Goal: Find specific page/section: Find specific page/section

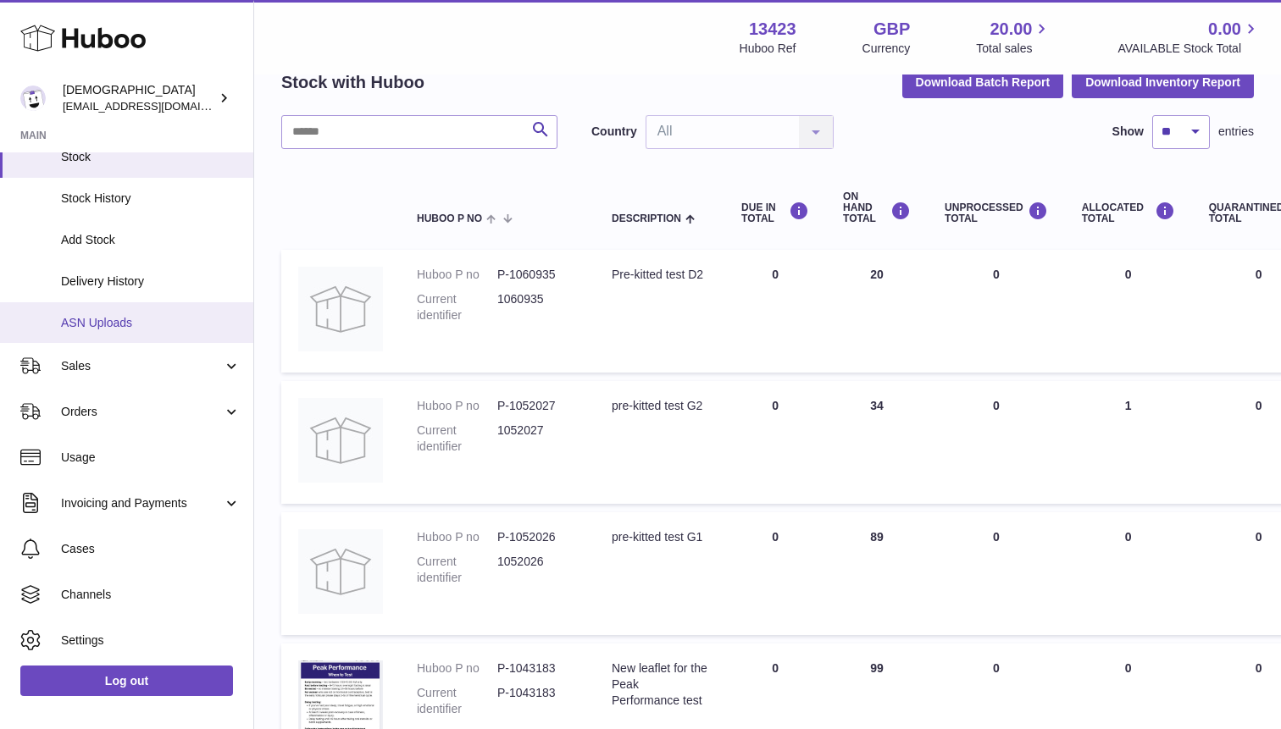
scroll to position [180, 0]
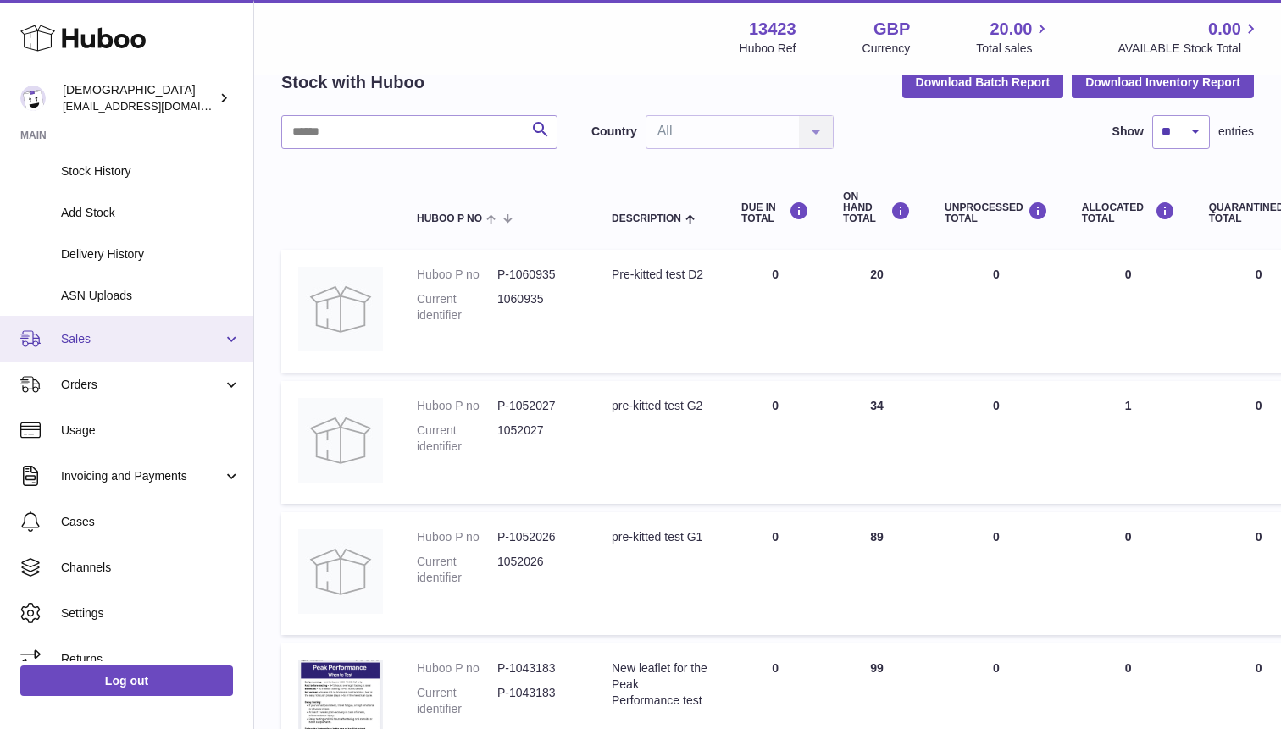
click at [113, 342] on span "Sales" at bounding box center [142, 339] width 162 height 16
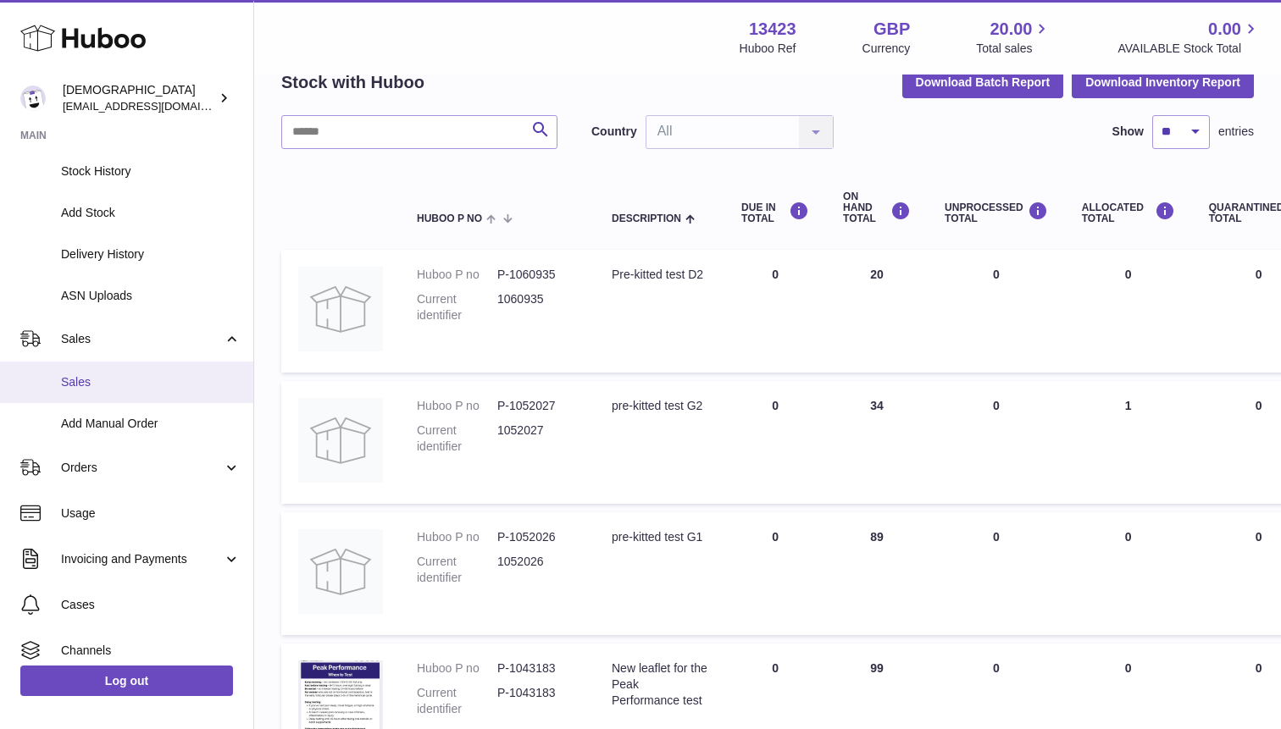
click at [108, 379] on span "Sales" at bounding box center [151, 382] width 180 height 16
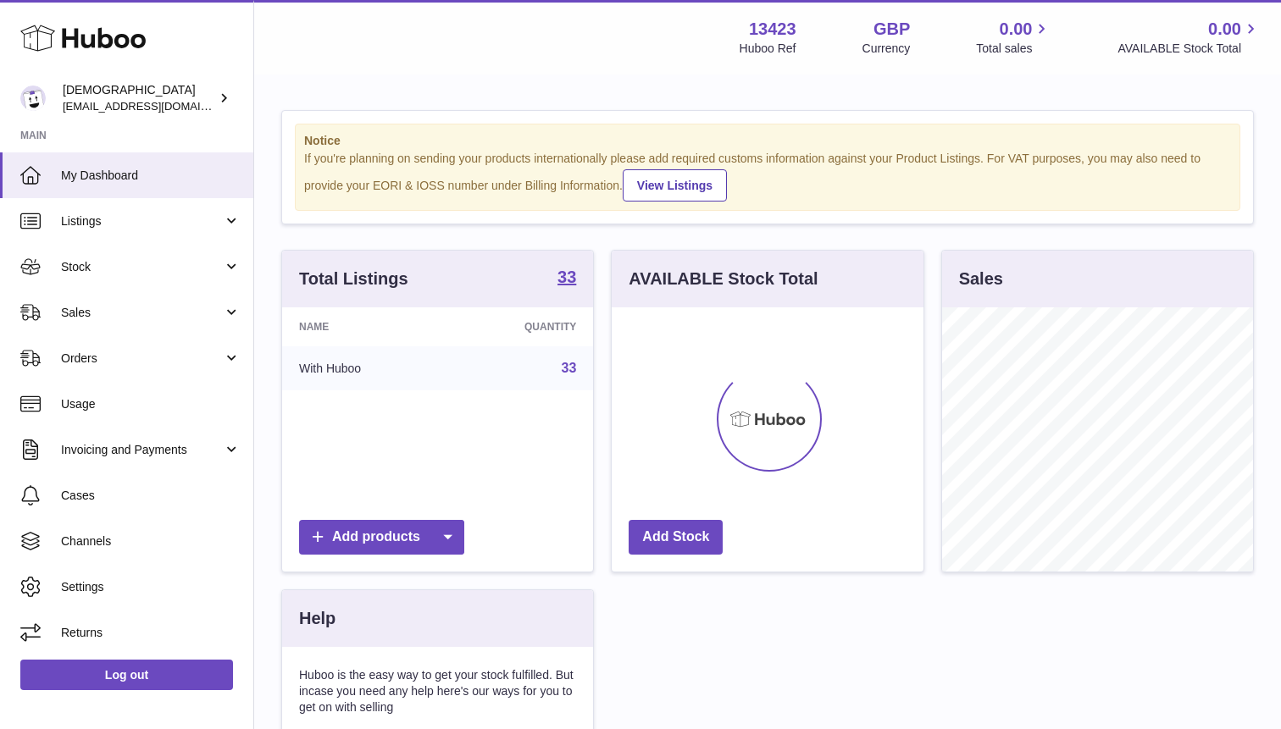
scroll to position [264, 311]
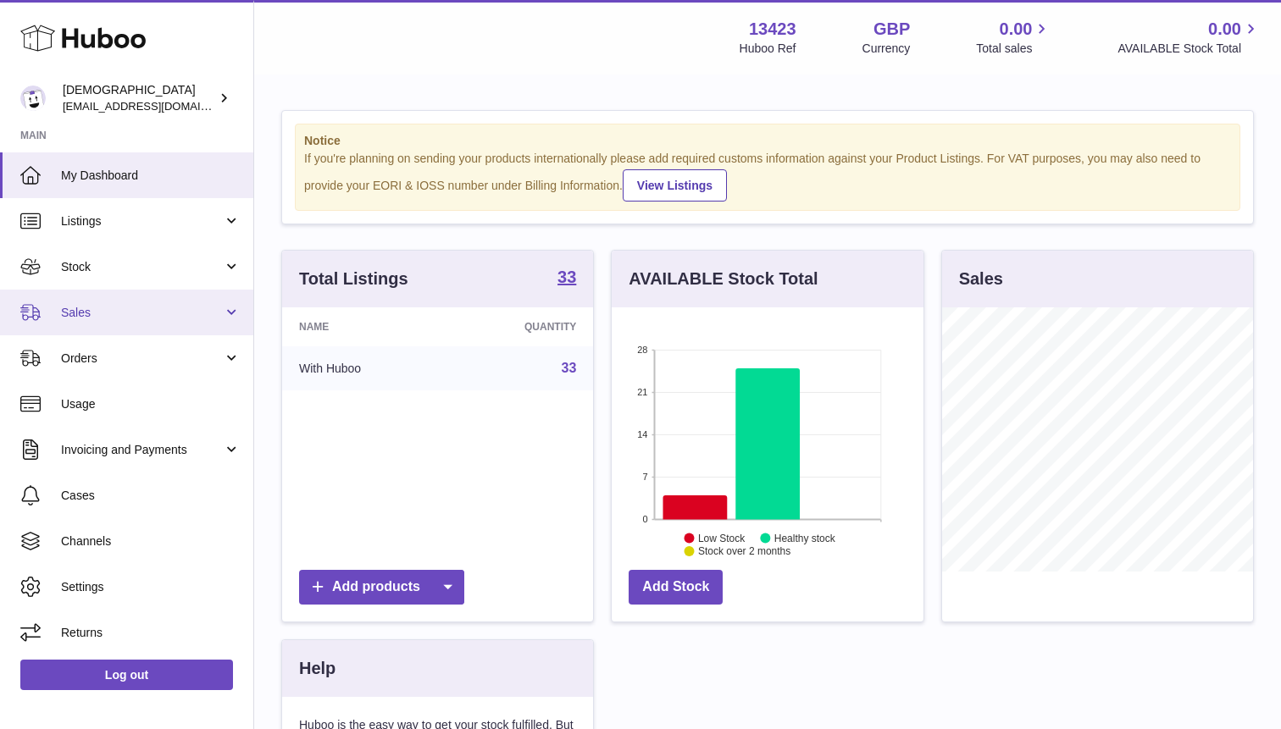
click at [97, 308] on span "Sales" at bounding box center [142, 313] width 162 height 16
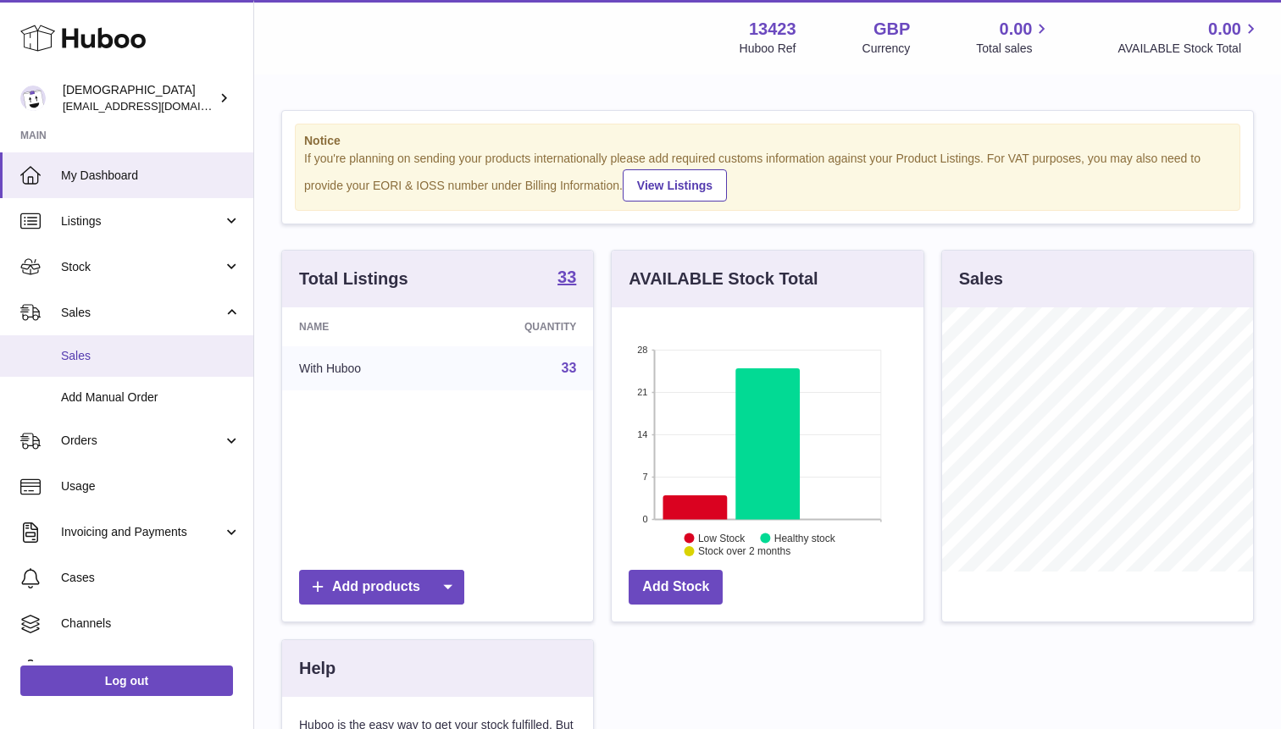
click at [99, 345] on link "Sales" at bounding box center [126, 356] width 253 height 42
